Goal: Book appointment/travel/reservation

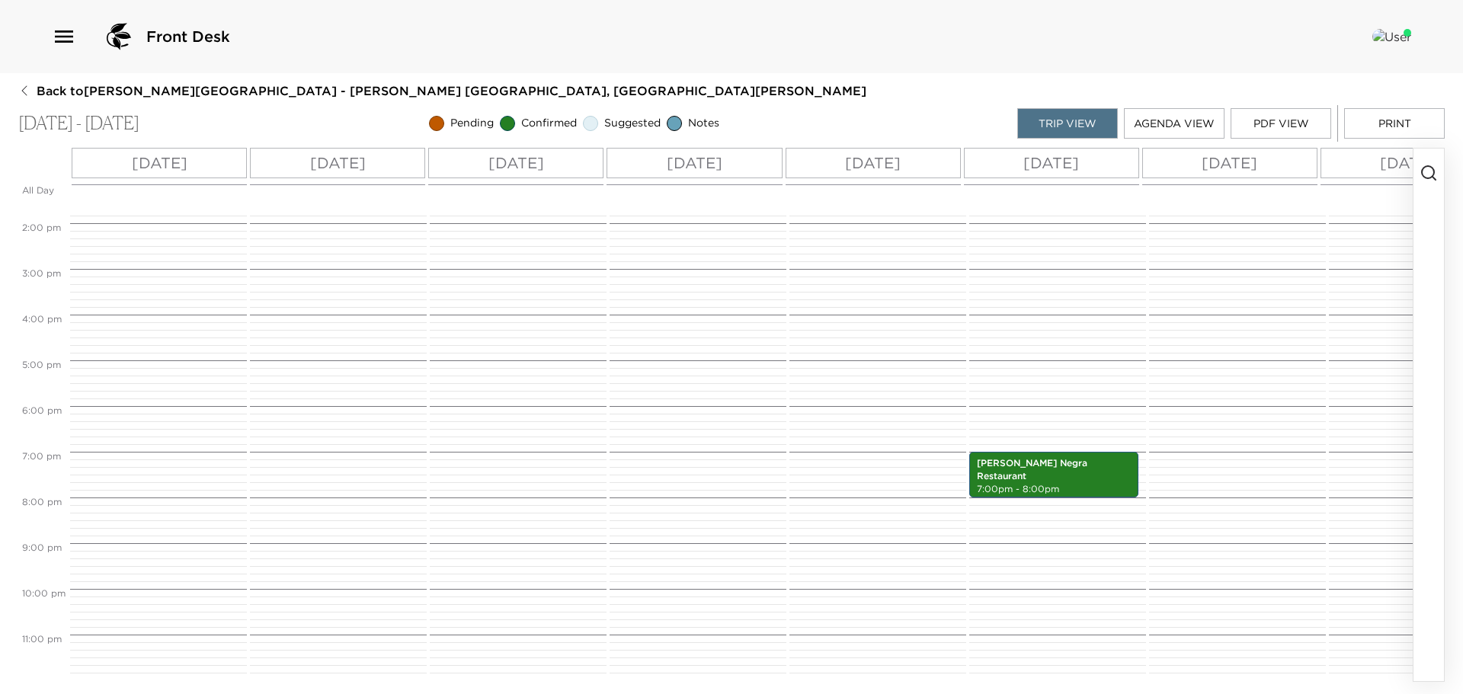
scroll to position [561, 0]
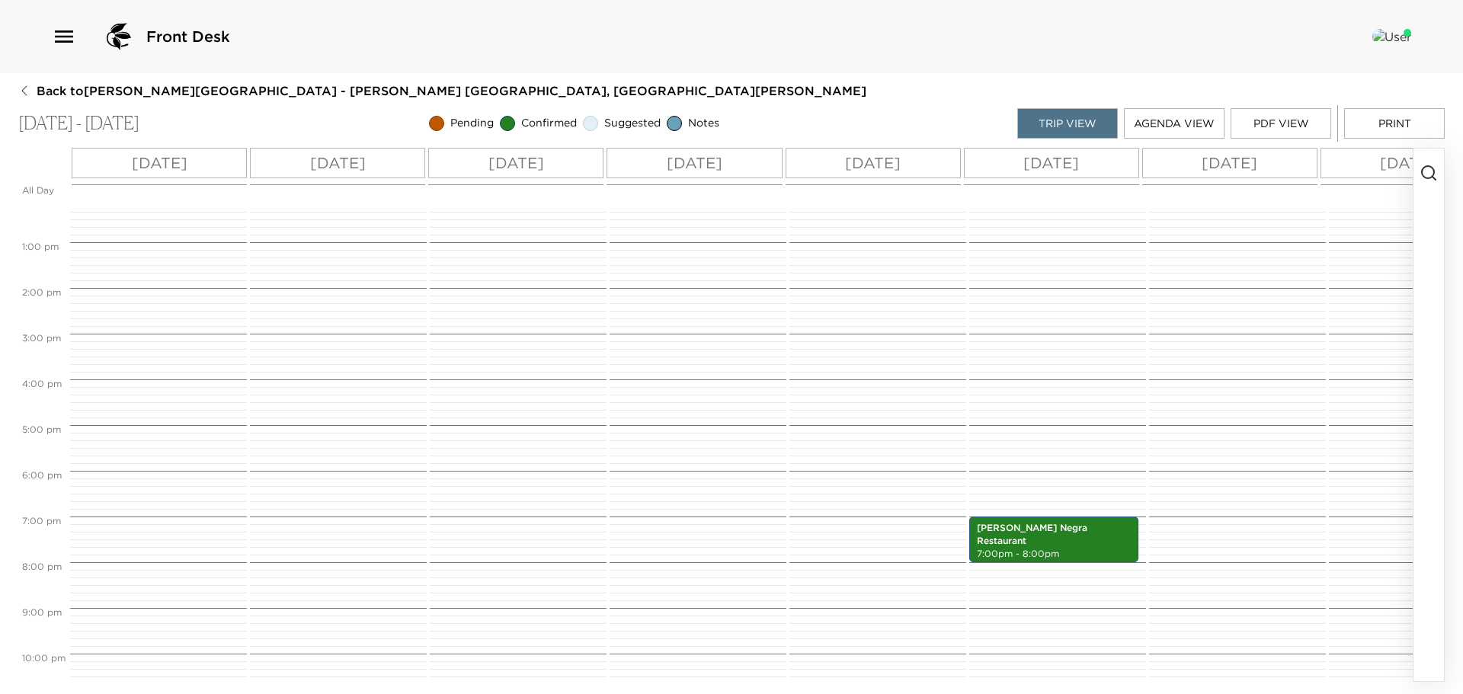
click at [1431, 169] on icon "button" at bounding box center [1429, 173] width 18 height 18
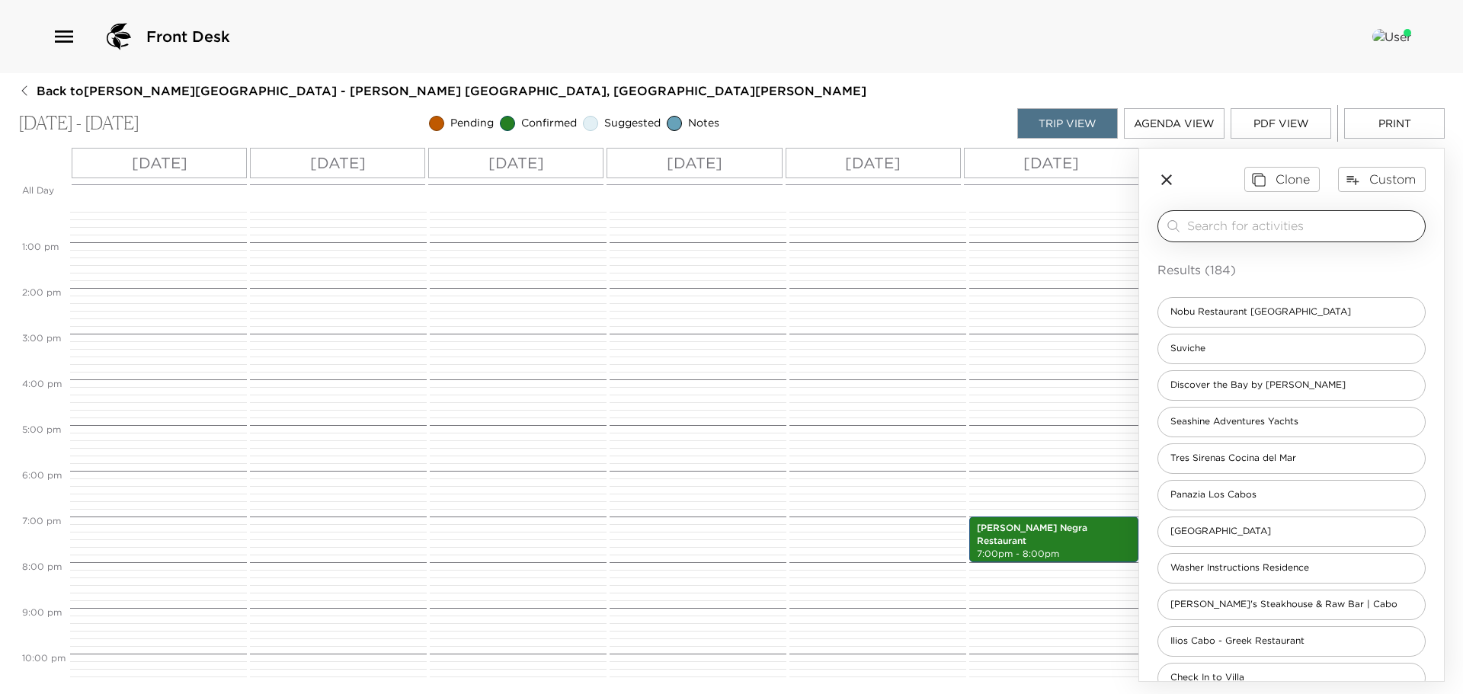
click at [1213, 232] on input "search" at bounding box center [1304, 226] width 232 height 18
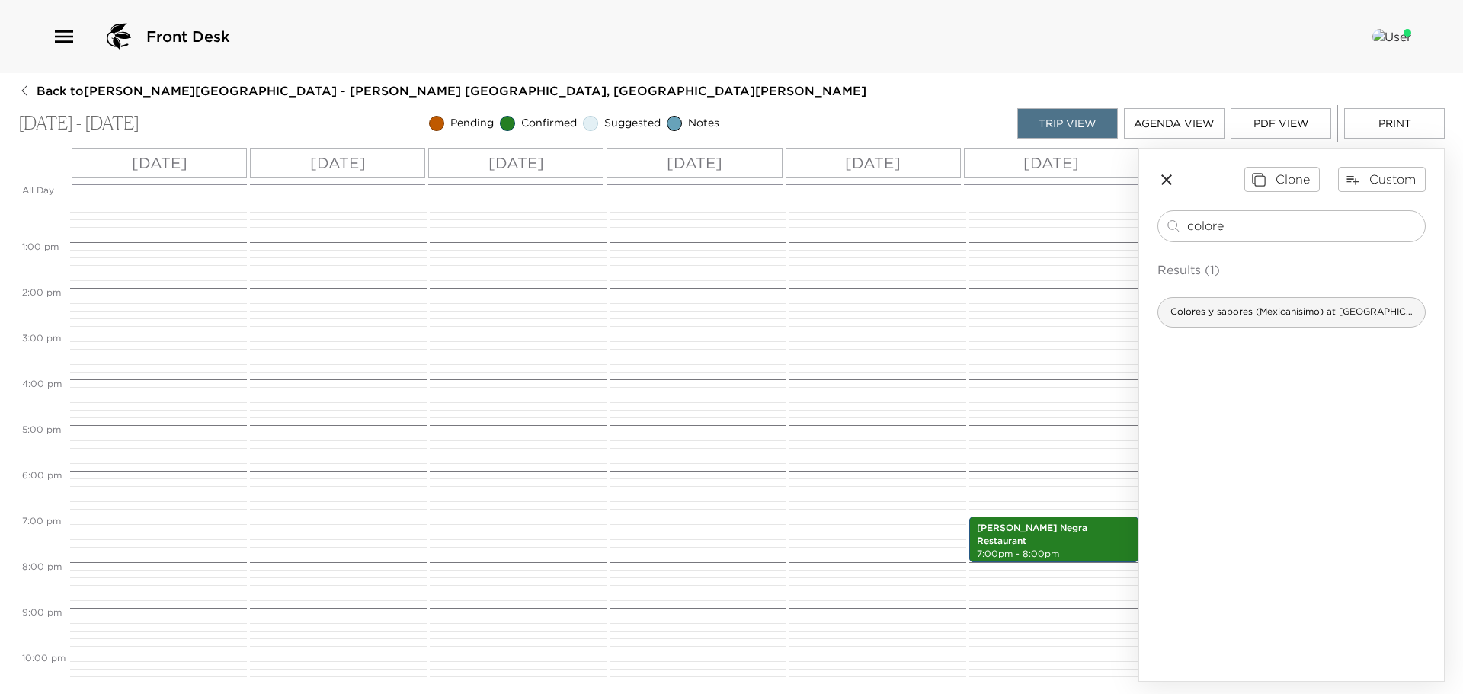
type input "colore"
click at [1261, 313] on span "Colores y sabores (Mexicanisimo) at [GEOGRAPHIC_DATA]" at bounding box center [1292, 312] width 267 height 13
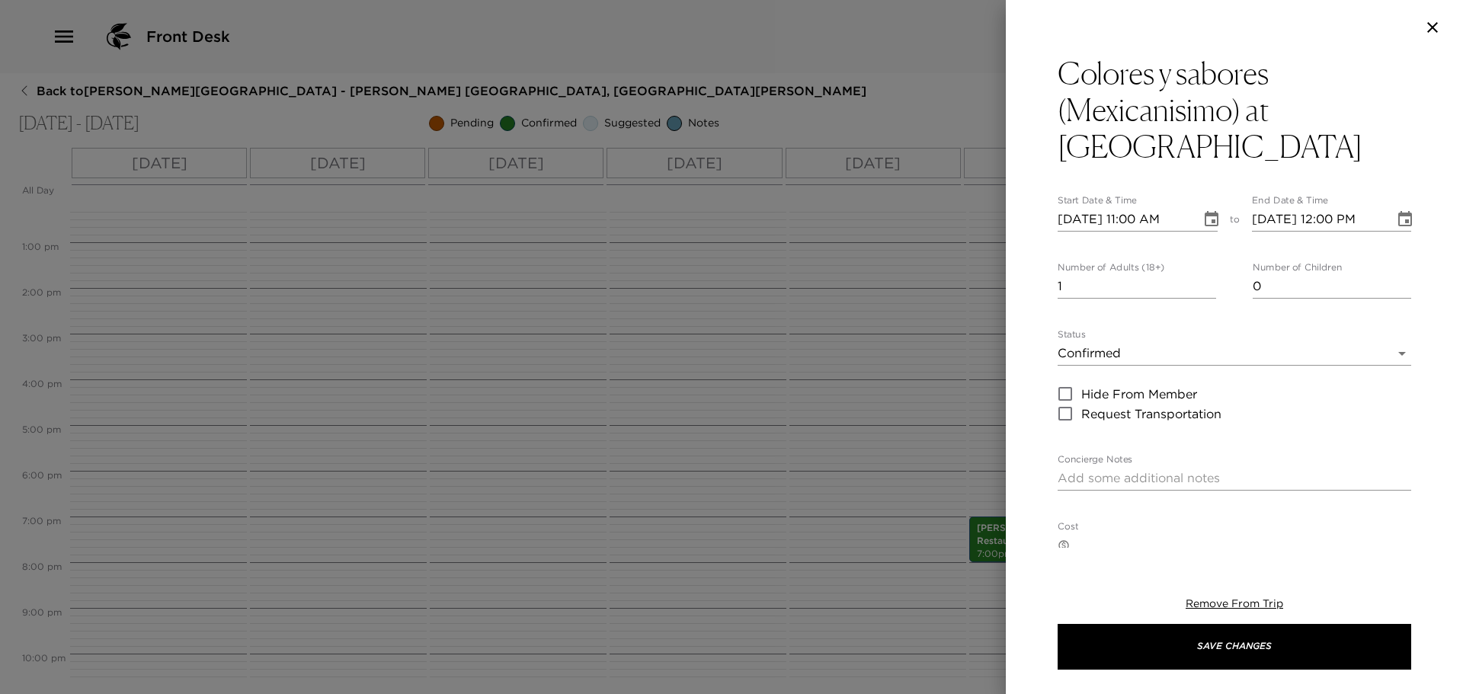
type textarea "Reservation confirmed $84 USD adults | $42 usd kids under [DEMOGRAPHIC_DATA] Pr…"
click at [1082, 207] on input "[DATE] 11:00 AM" at bounding box center [1124, 219] width 133 height 24
type input "[DATE] 11:00 AM"
type input "[DATE] 12:00 PM"
type input "[DATE] 11:00 AM"
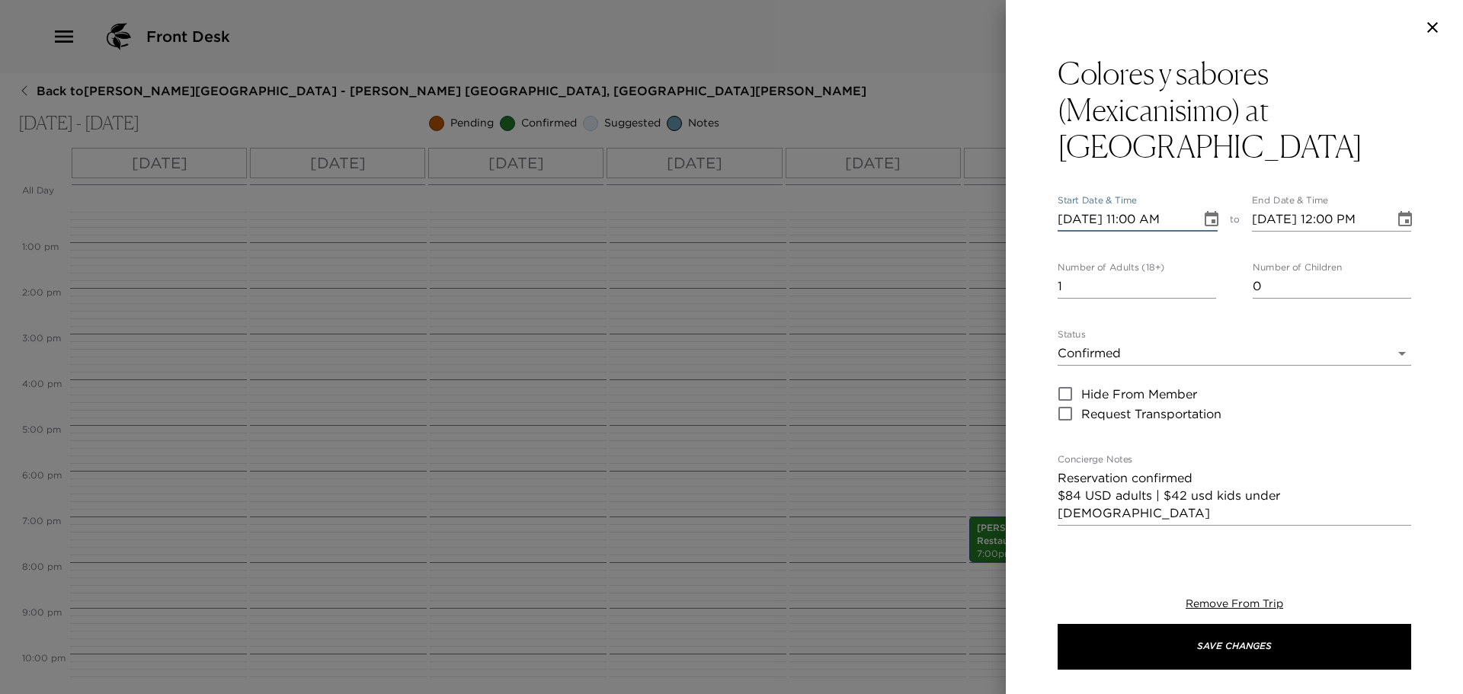
type input "[DATE] 12:00 PM"
type input "[DATE] 07:00 PM"
type input "[DATE] 08:00 PM"
type input "[DATE] 07:00 PM"
click at [1207, 274] on input "2" at bounding box center [1137, 286] width 159 height 24
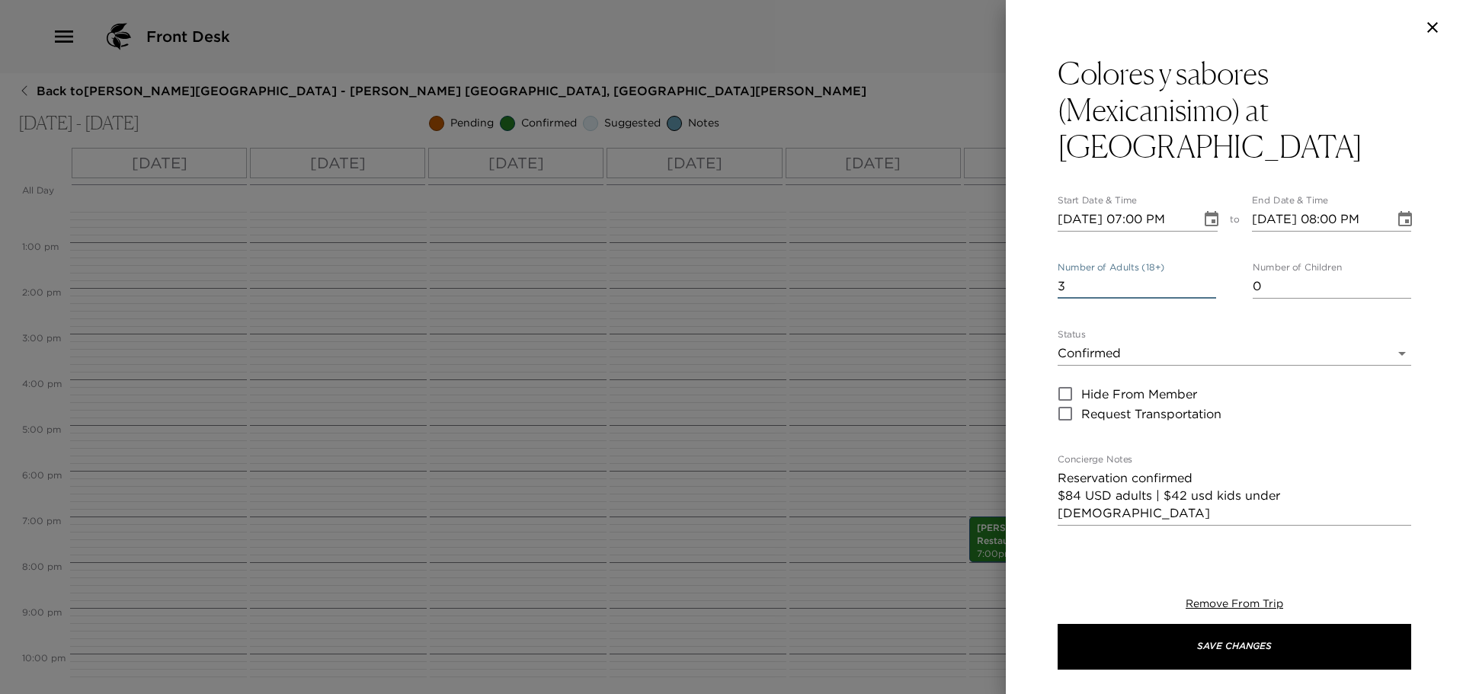
click at [1207, 274] on input "3" at bounding box center [1137, 286] width 159 height 24
click at [1207, 274] on input "4" at bounding box center [1137, 286] width 159 height 24
click at [1207, 274] on input "5" at bounding box center [1137, 286] width 159 height 24
type input "6"
click at [1207, 274] on input "6" at bounding box center [1137, 286] width 159 height 24
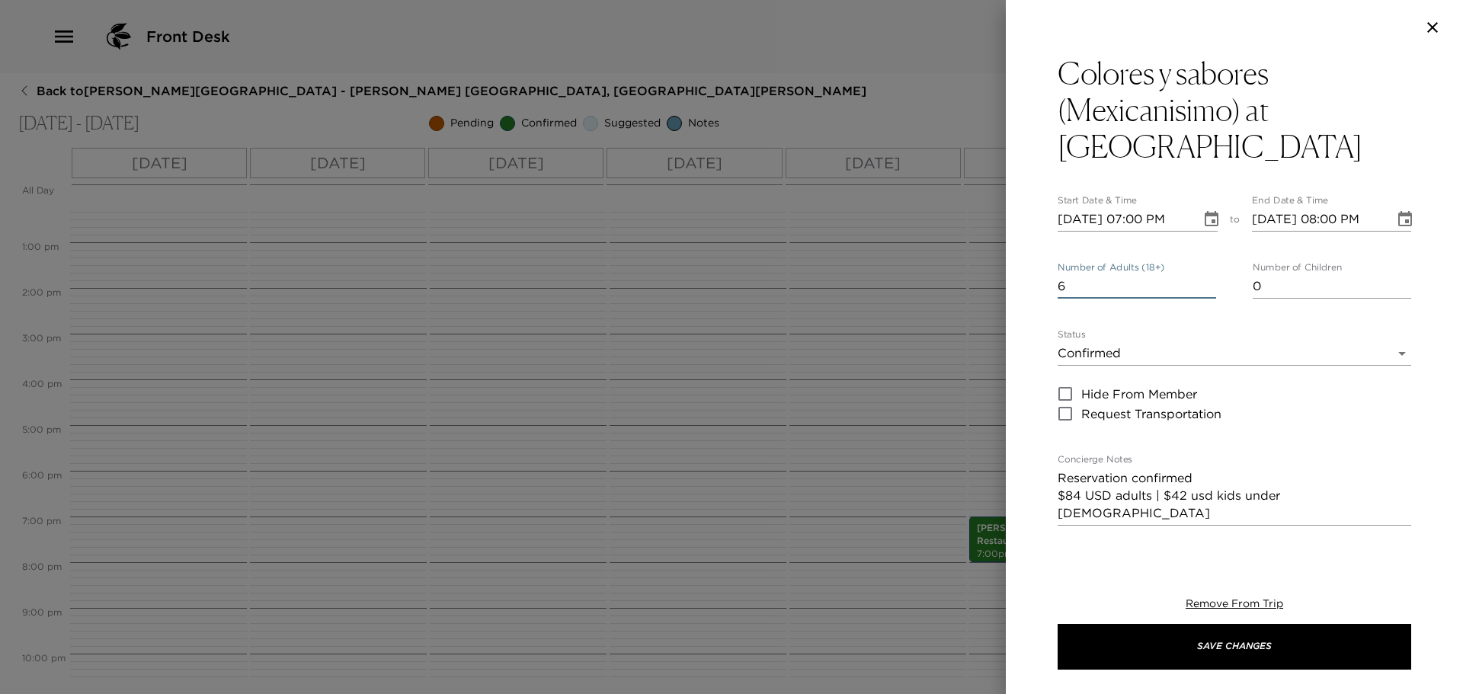
click at [1200, 470] on textarea "Reservation confirmed $84 USD adults | $42 usd kids under [DEMOGRAPHIC_DATA] Pr…" at bounding box center [1235, 496] width 354 height 53
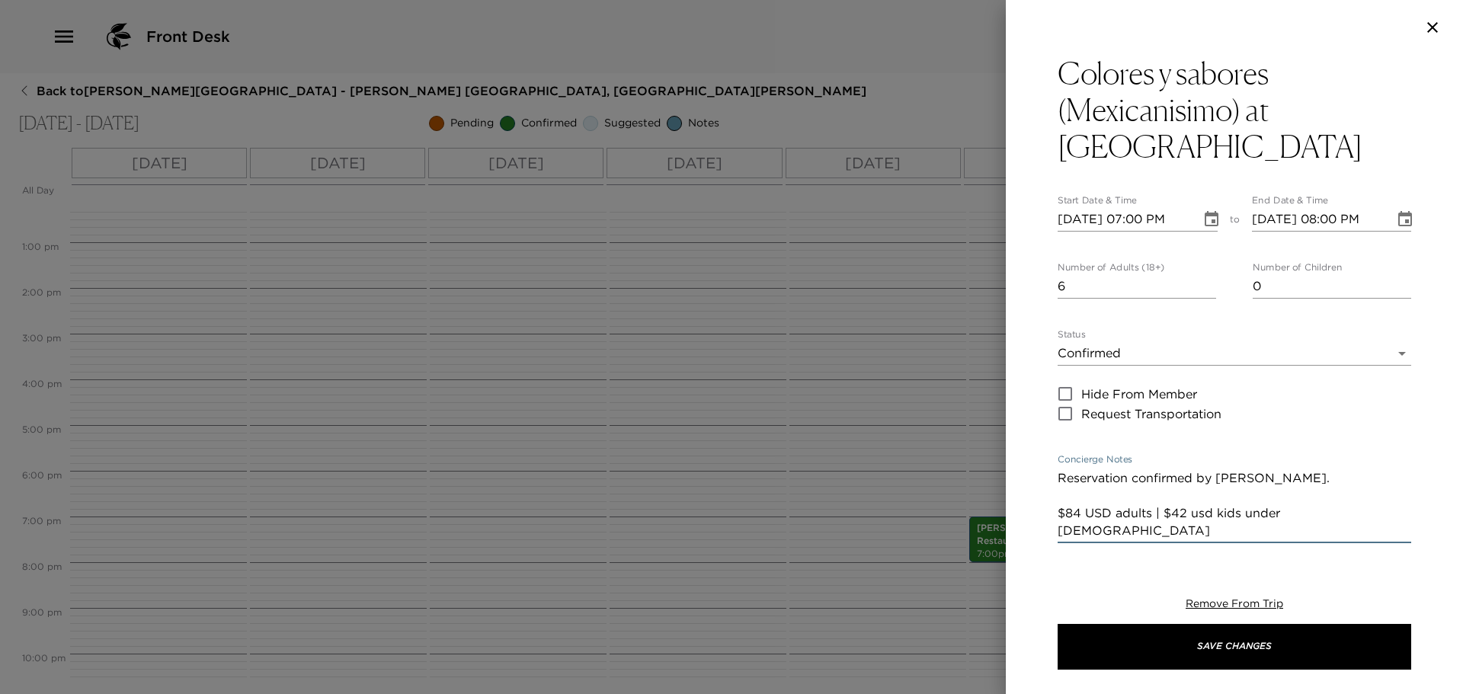
click at [1073, 473] on textarea "Reservation confirmed by [PERSON_NAME]. $84 USD adults | $42 usd kids under [DE…" at bounding box center [1235, 505] width 354 height 70
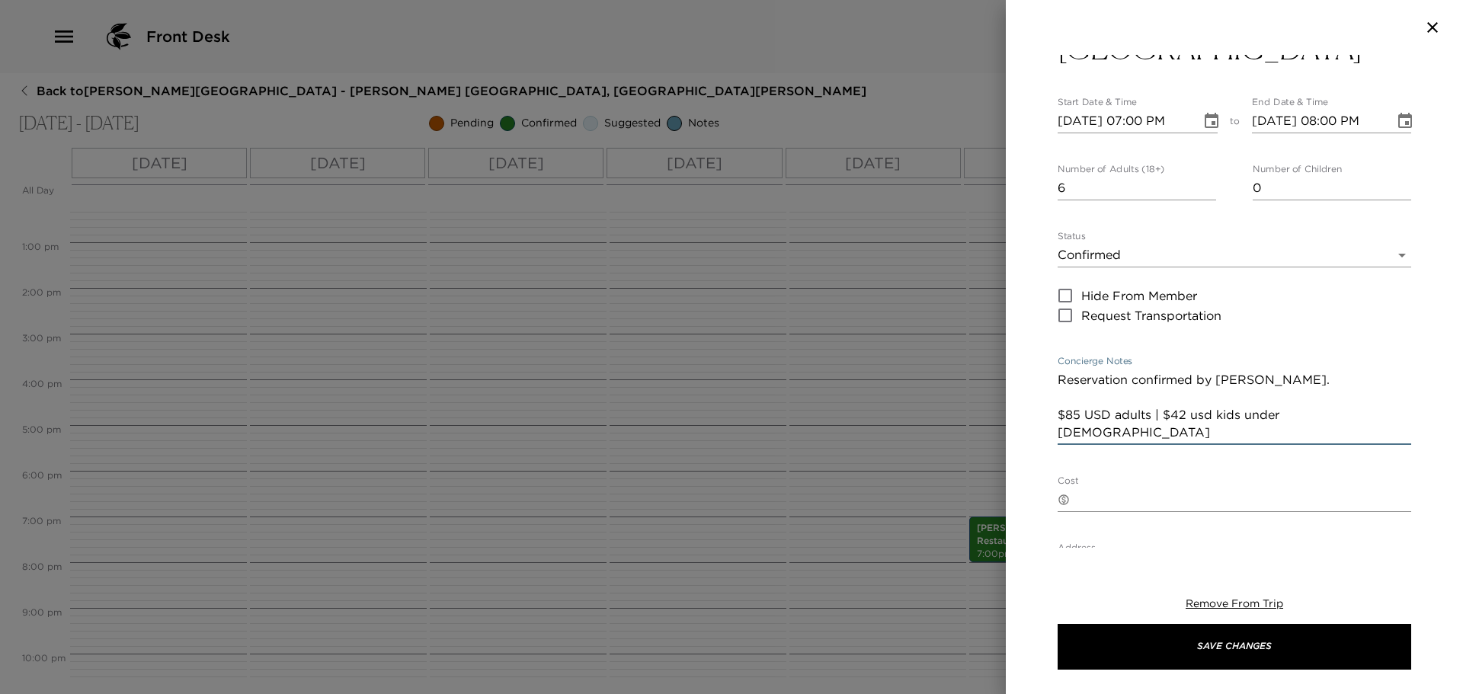
scroll to position [0, 0]
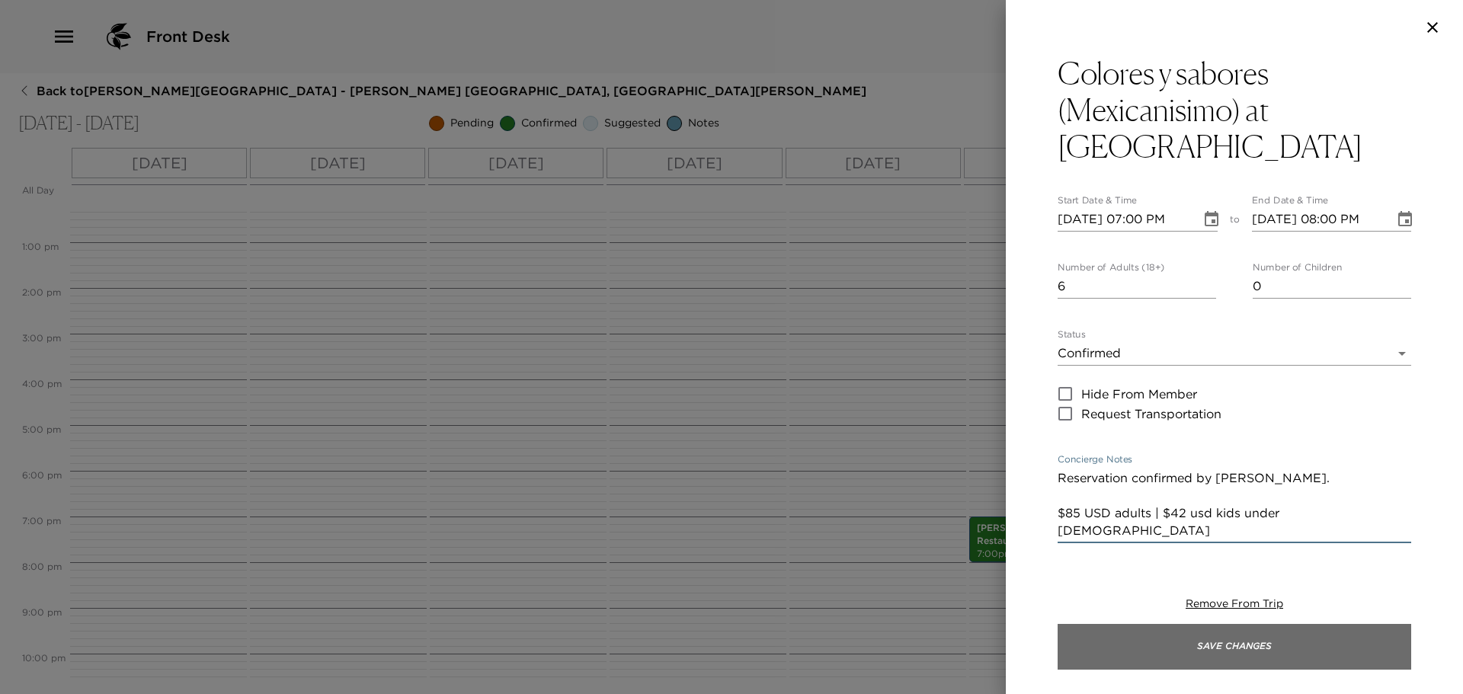
type textarea "Reservation confirmed by [PERSON_NAME]. $85 USD adults | $42 usd kids under [DE…"
click at [1194, 646] on button "Save Changes" at bounding box center [1235, 647] width 354 height 46
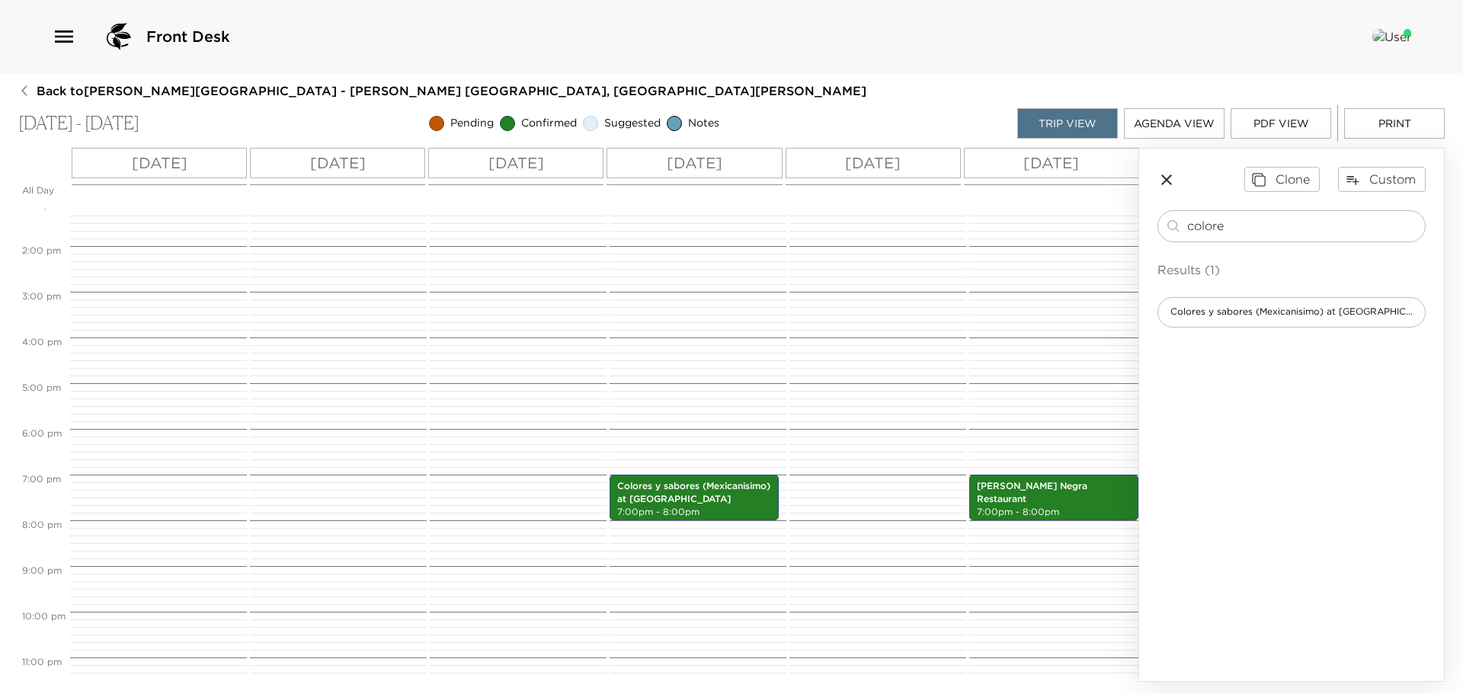
scroll to position [637, 0]
